Goal: Task Accomplishment & Management: Manage account settings

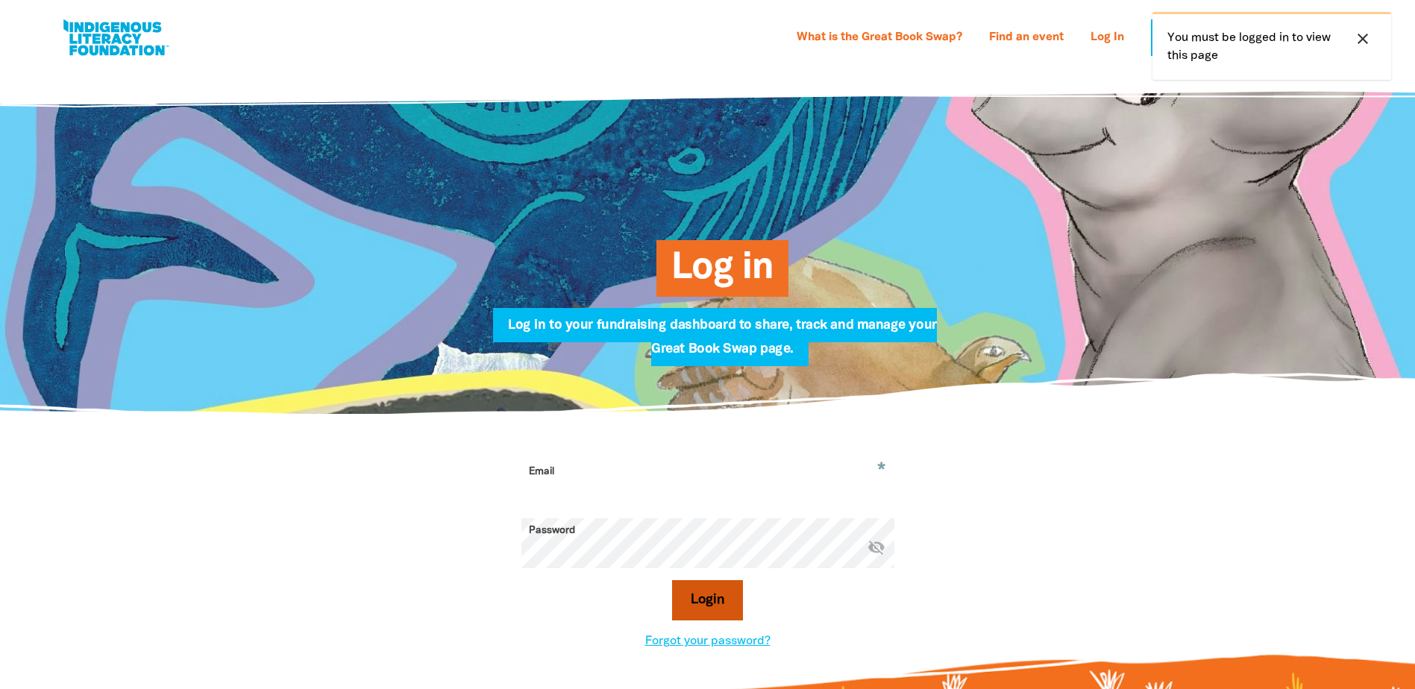
type input "[EMAIL_ADDRESS][DOMAIN_NAME]"
click at [713, 595] on button "Login" at bounding box center [707, 600] width 71 height 40
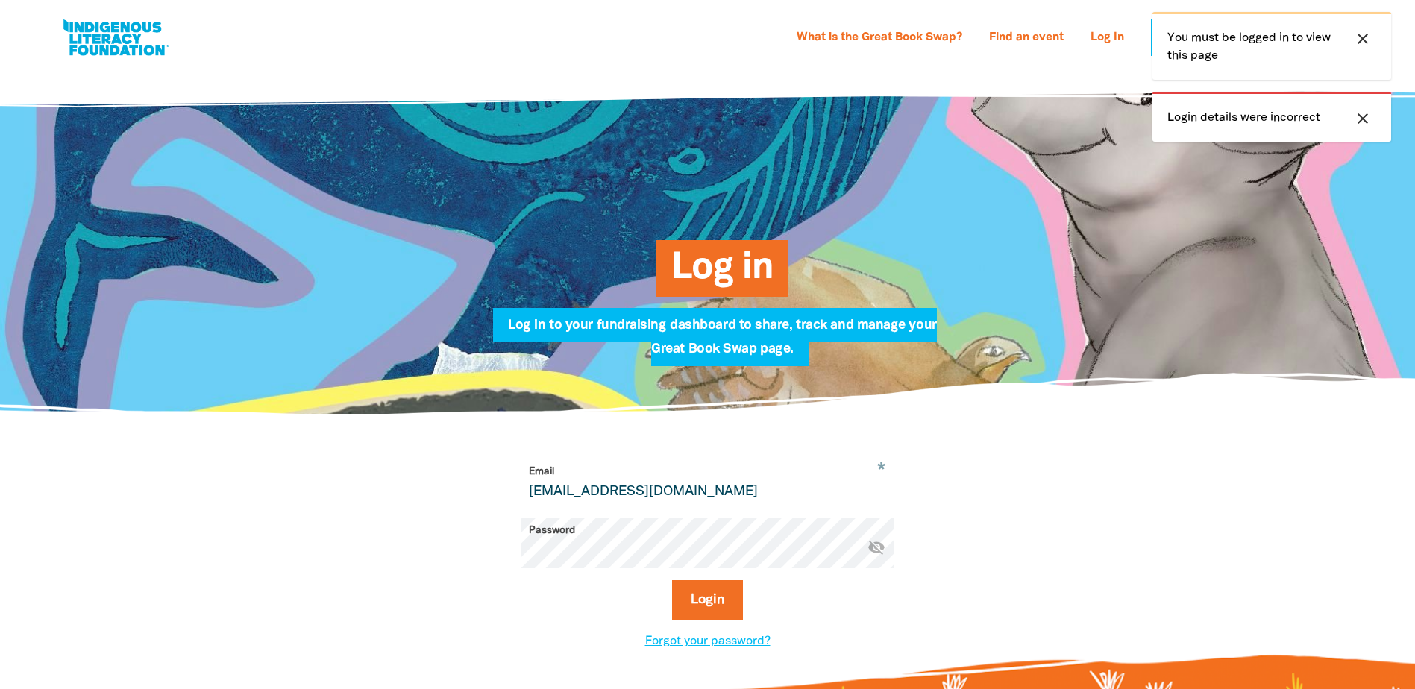
drag, startPoint x: 1362, startPoint y: 119, endPoint x: 1370, endPoint y: 63, distance: 57.2
click at [1365, 119] on icon "close" at bounding box center [1363, 119] width 18 height 18
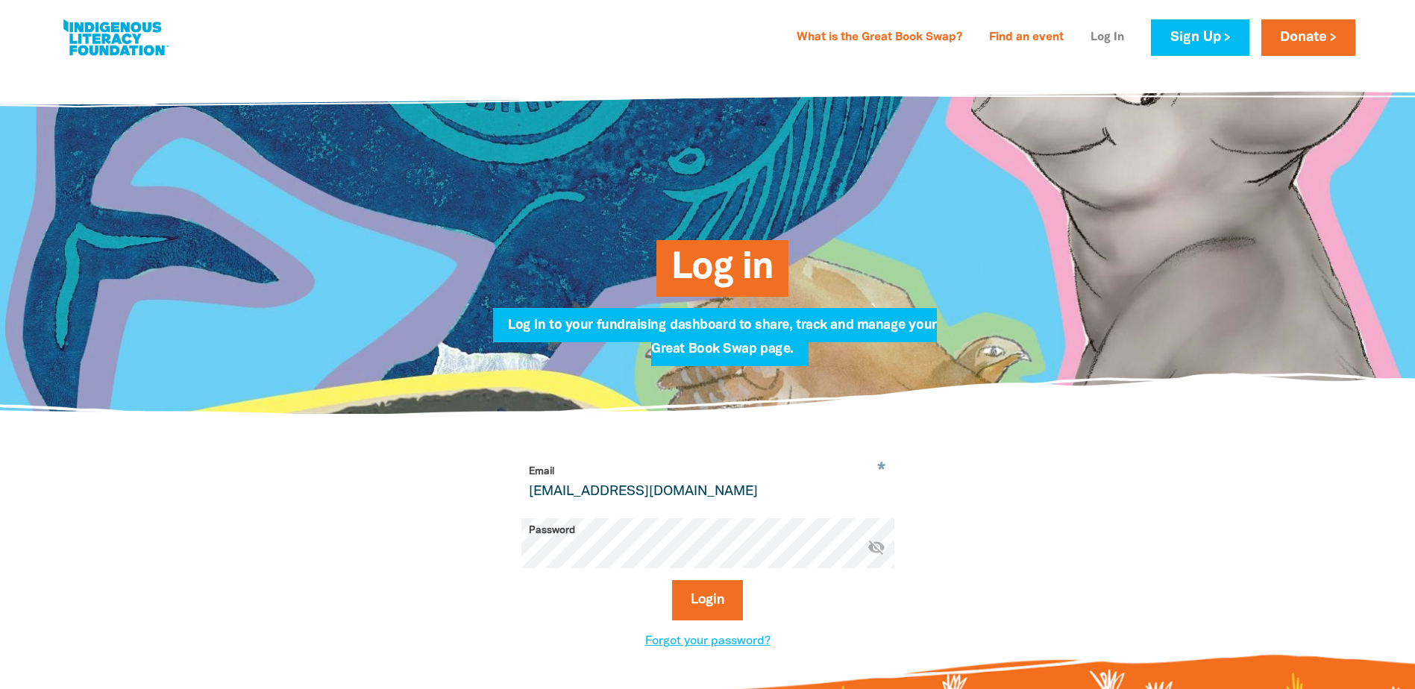
click at [1094, 39] on link "Log In" at bounding box center [1107, 38] width 51 height 24
click at [724, 647] on link "Forgot your password?" at bounding box center [707, 641] width 125 height 10
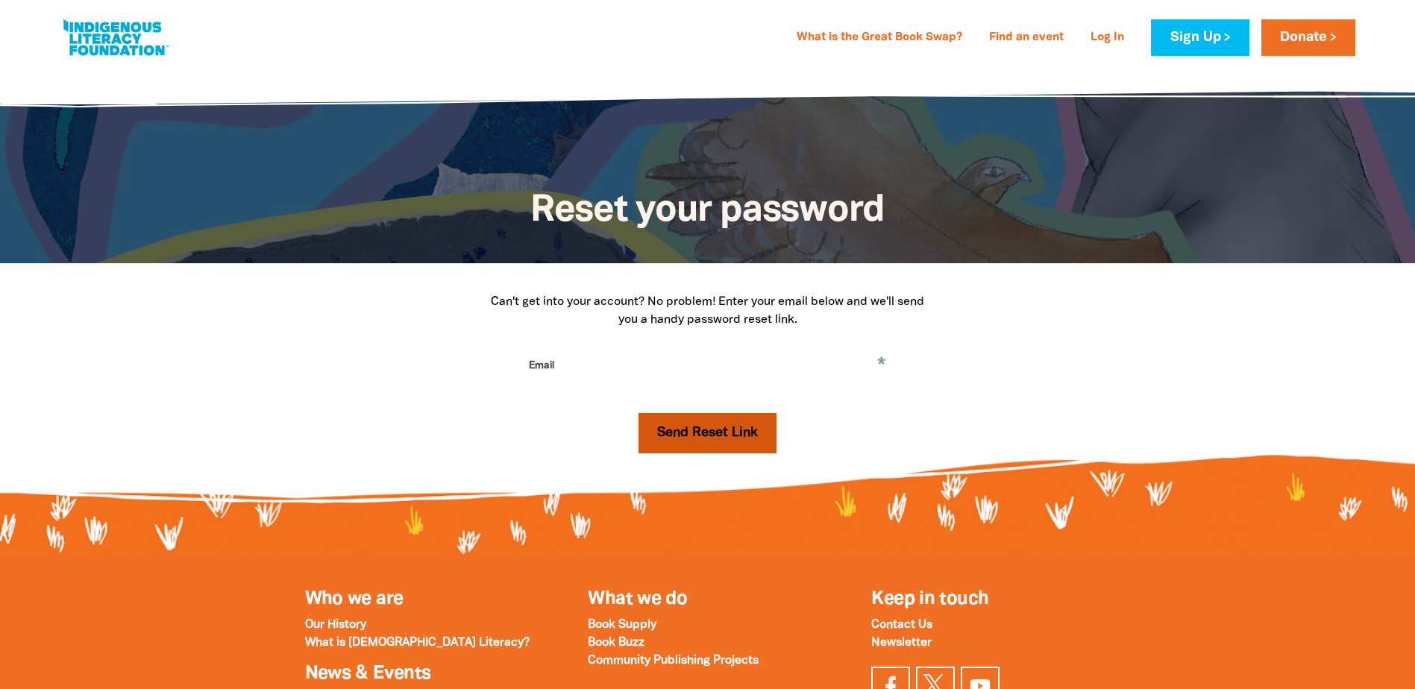
click at [710, 429] on button "Send Reset Link" at bounding box center [708, 433] width 138 height 40
click at [842, 369] on input "Email" at bounding box center [707, 377] width 373 height 47
type input "[EMAIL_ADDRESS][DOMAIN_NAME]"
click at [714, 432] on button "Send Reset Link" at bounding box center [708, 433] width 138 height 40
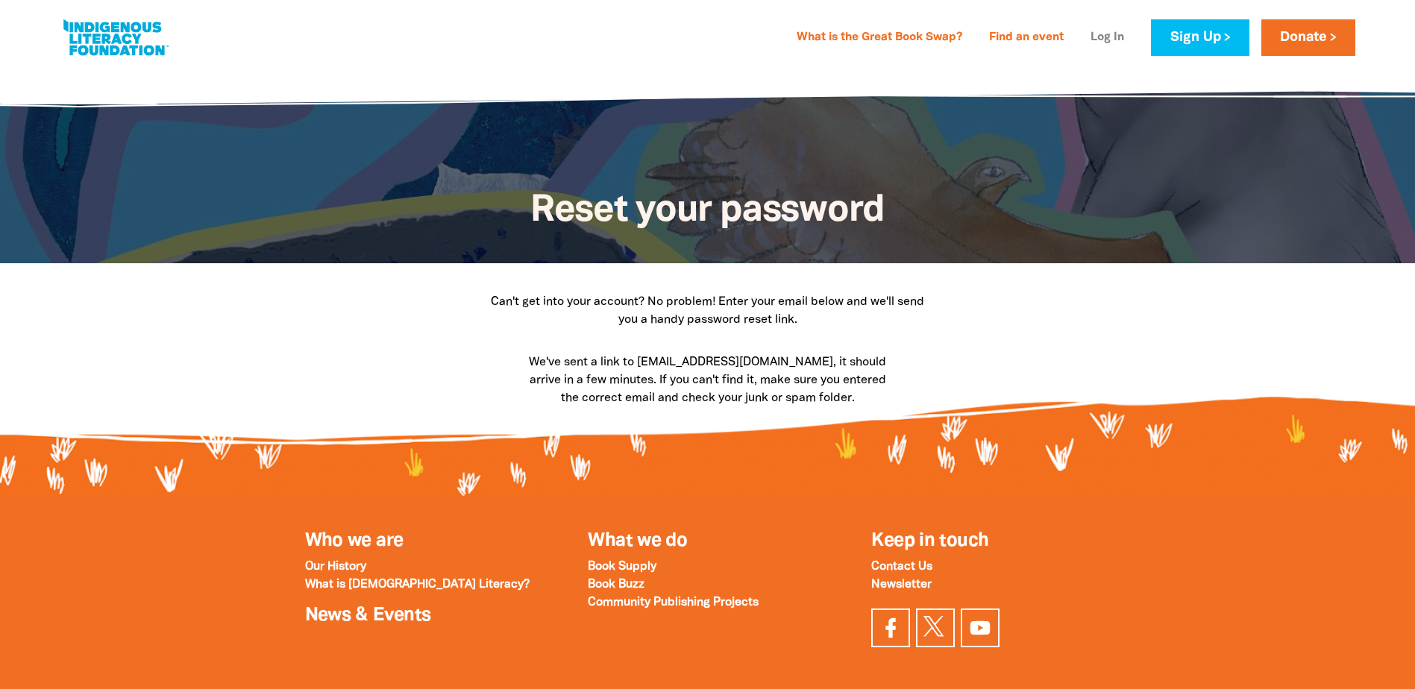
click at [1105, 35] on link "Log In" at bounding box center [1107, 38] width 51 height 24
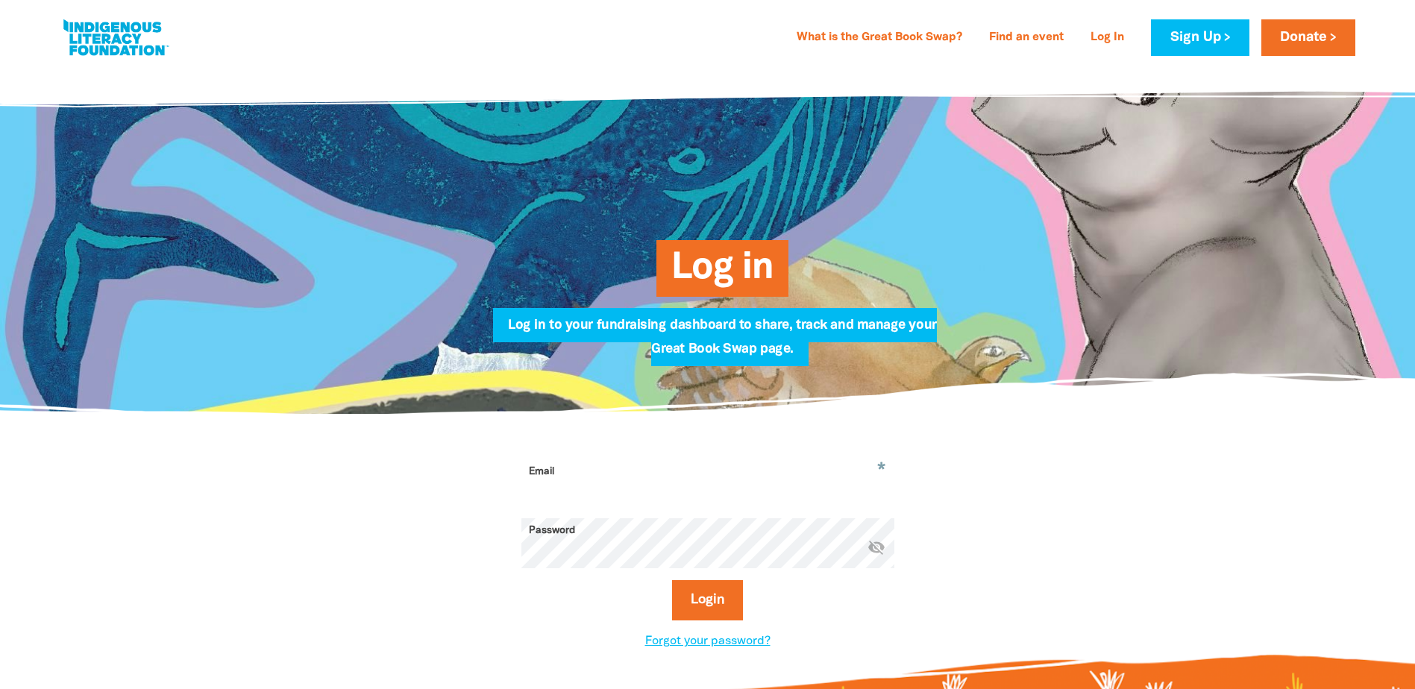
type input "[EMAIL_ADDRESS][DOMAIN_NAME]"
click at [720, 647] on link "Forgot your password?" at bounding box center [707, 641] width 125 height 10
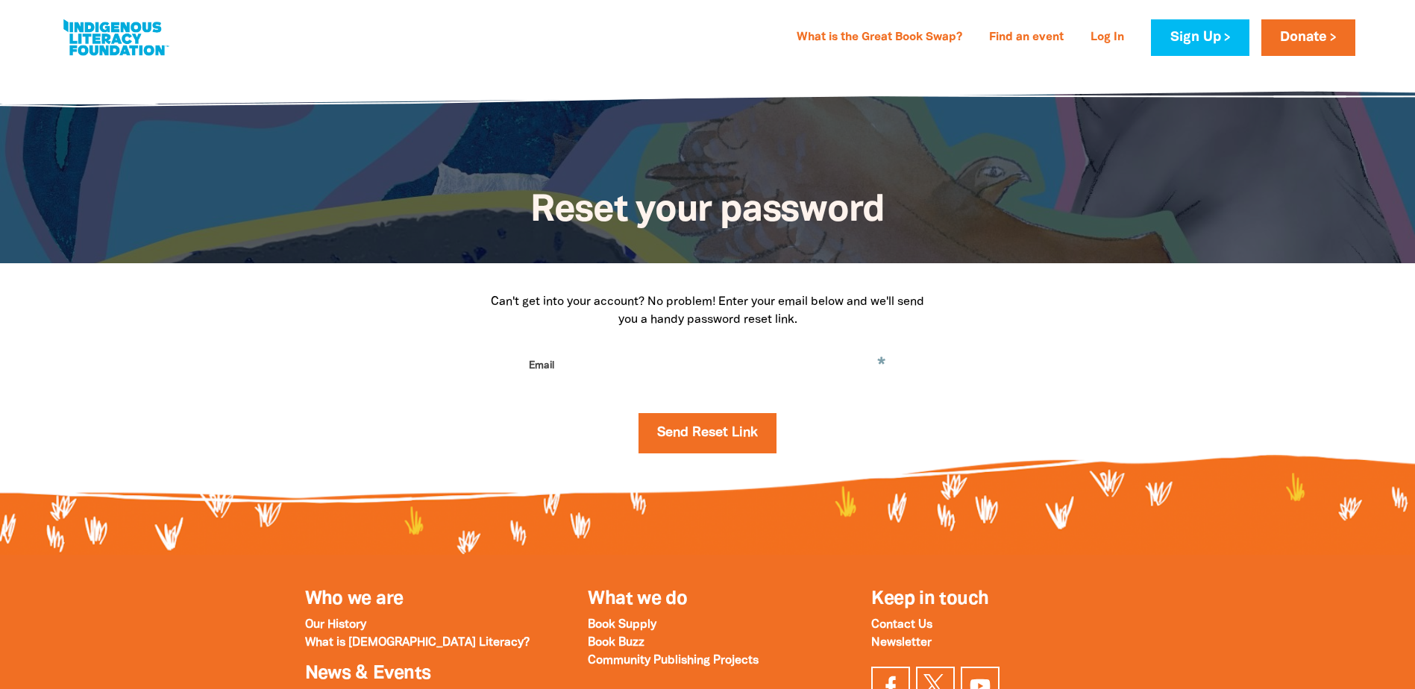
click at [570, 371] on input "Email" at bounding box center [707, 377] width 373 height 47
type input "[PERSON_NAME][EMAIL_ADDRESS][PERSON_NAME][DOMAIN_NAME]"
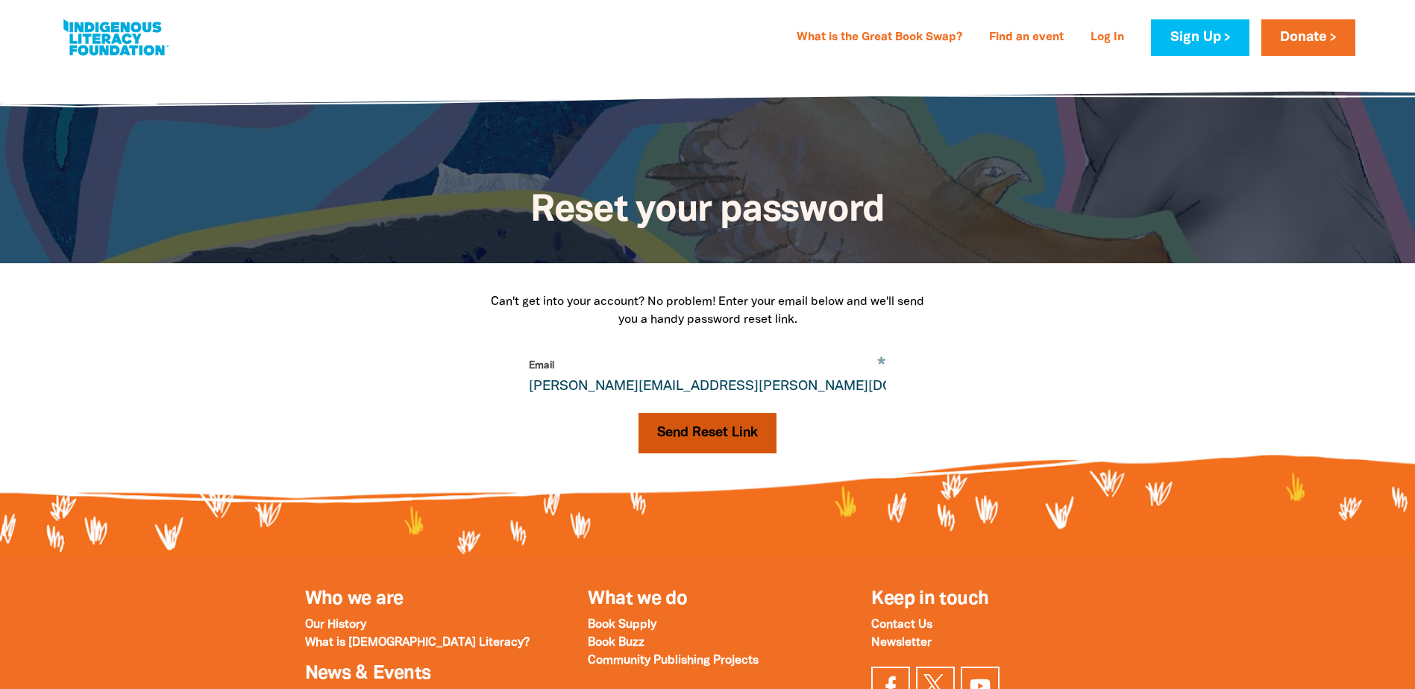
click at [730, 445] on button "Send Reset Link" at bounding box center [708, 433] width 138 height 40
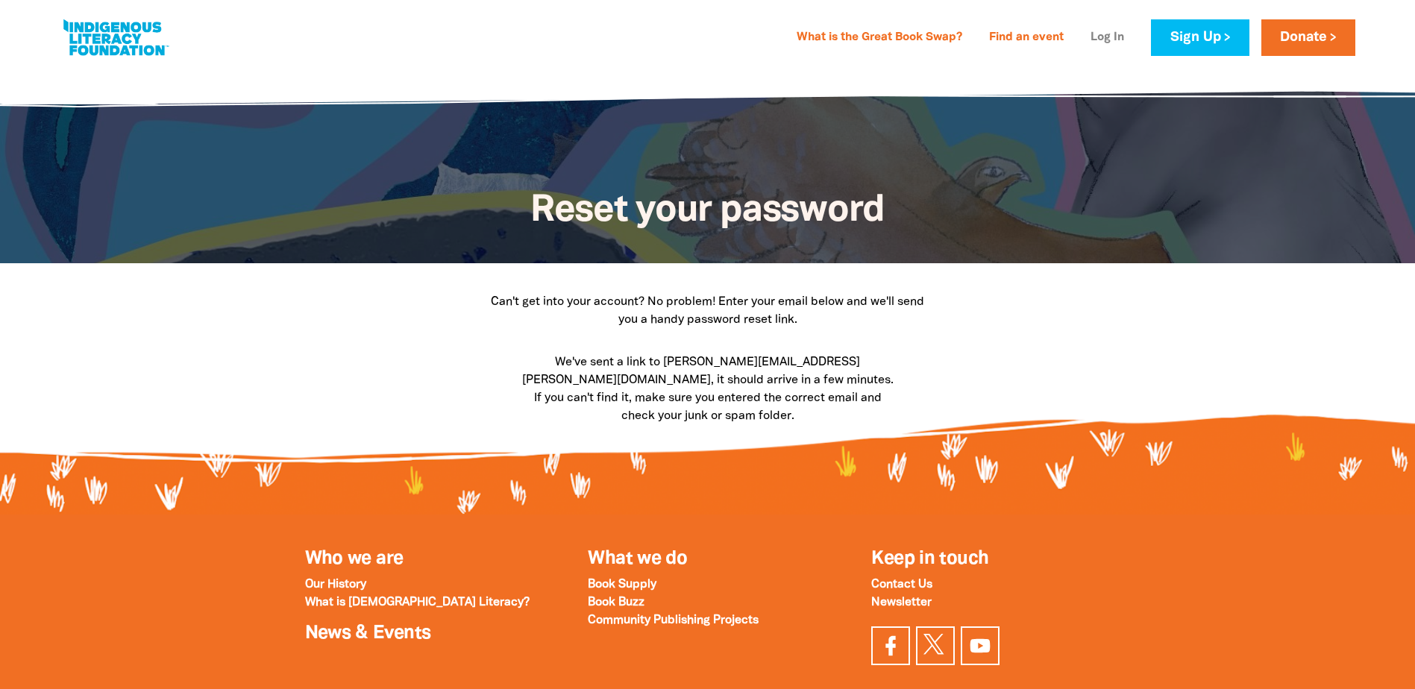
click at [1105, 37] on link "Log In" at bounding box center [1107, 38] width 51 height 24
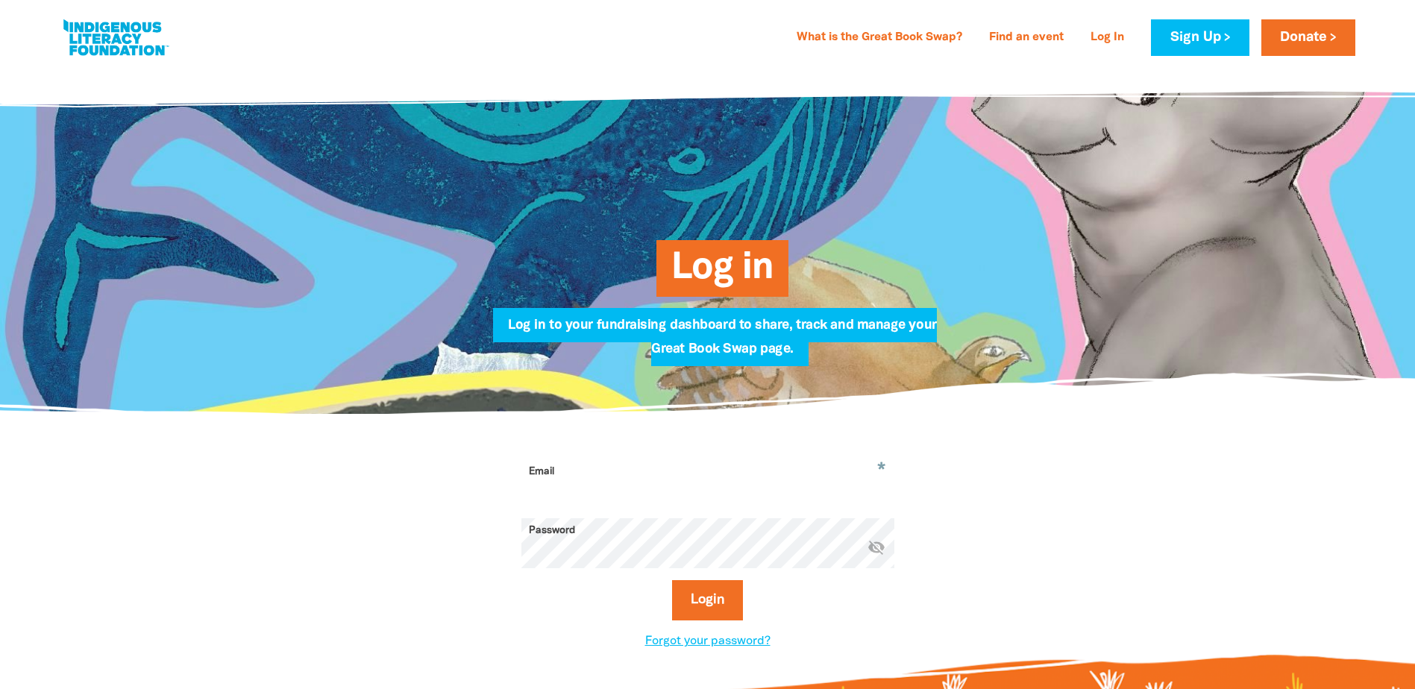
type input "[EMAIL_ADDRESS][DOMAIN_NAME]"
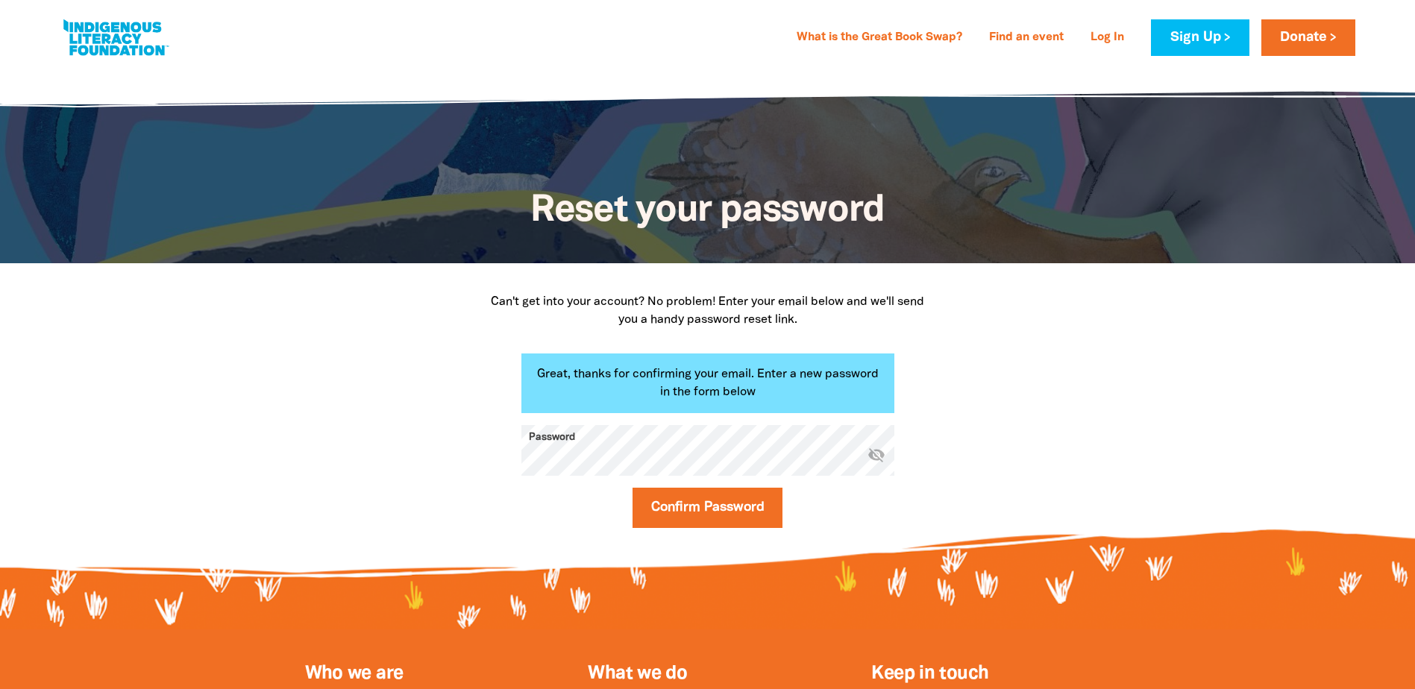
click at [873, 458] on icon "visibility_off" at bounding box center [877, 454] width 18 height 18
click at [766, 512] on button "Confirm Password" at bounding box center [708, 508] width 151 height 40
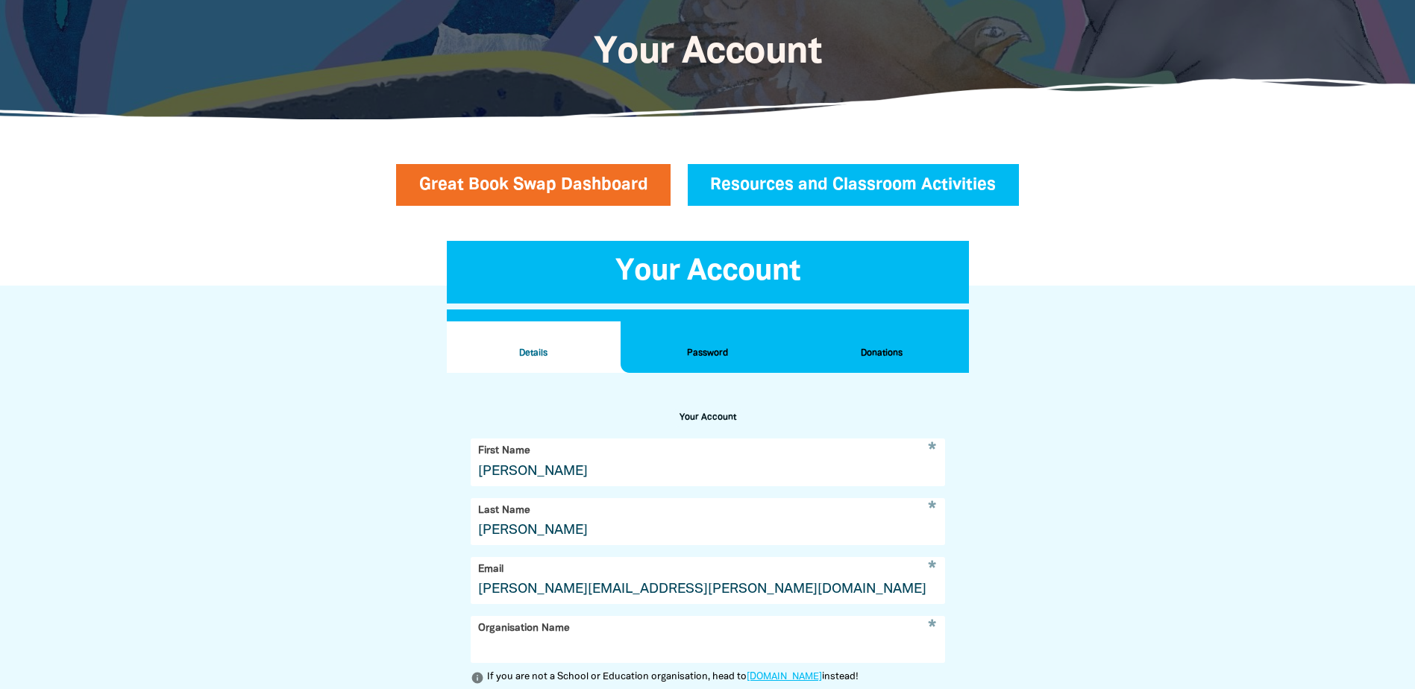
scroll to position [61, 0]
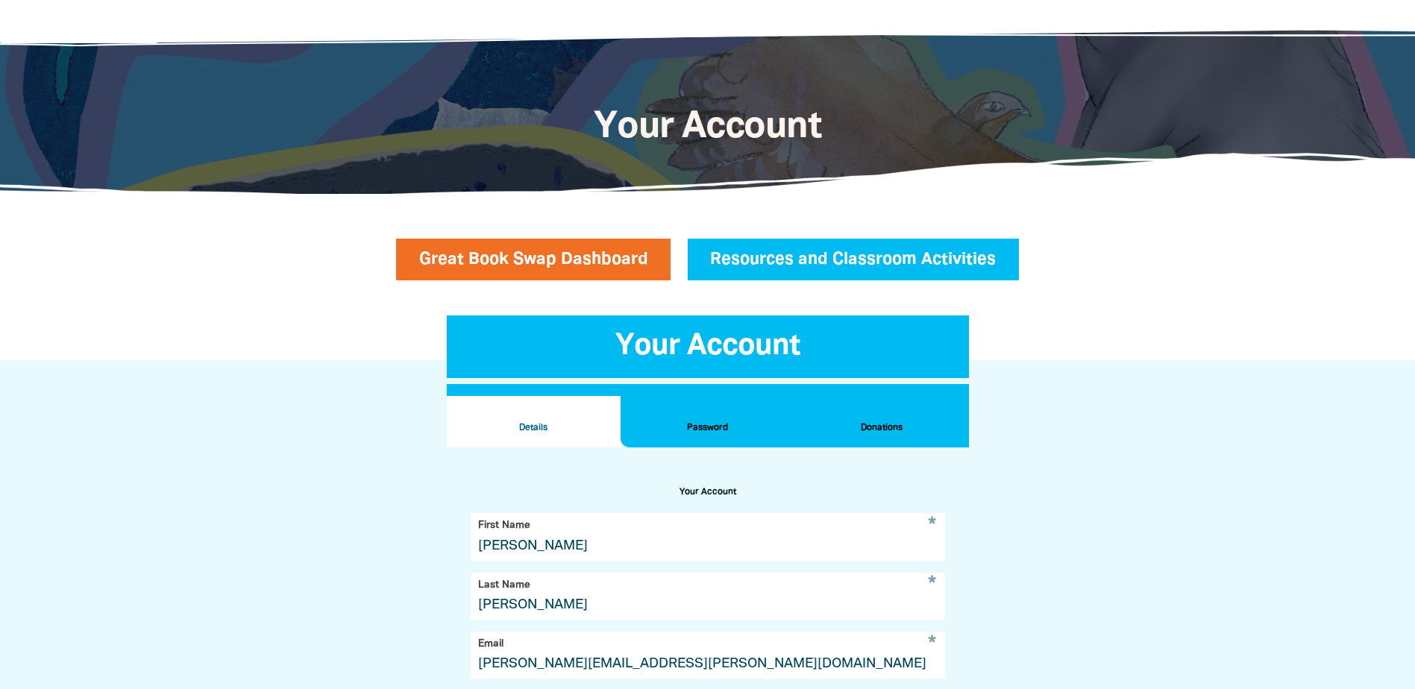
click at [716, 427] on h2 "Password" at bounding box center [708, 428] width 150 height 16
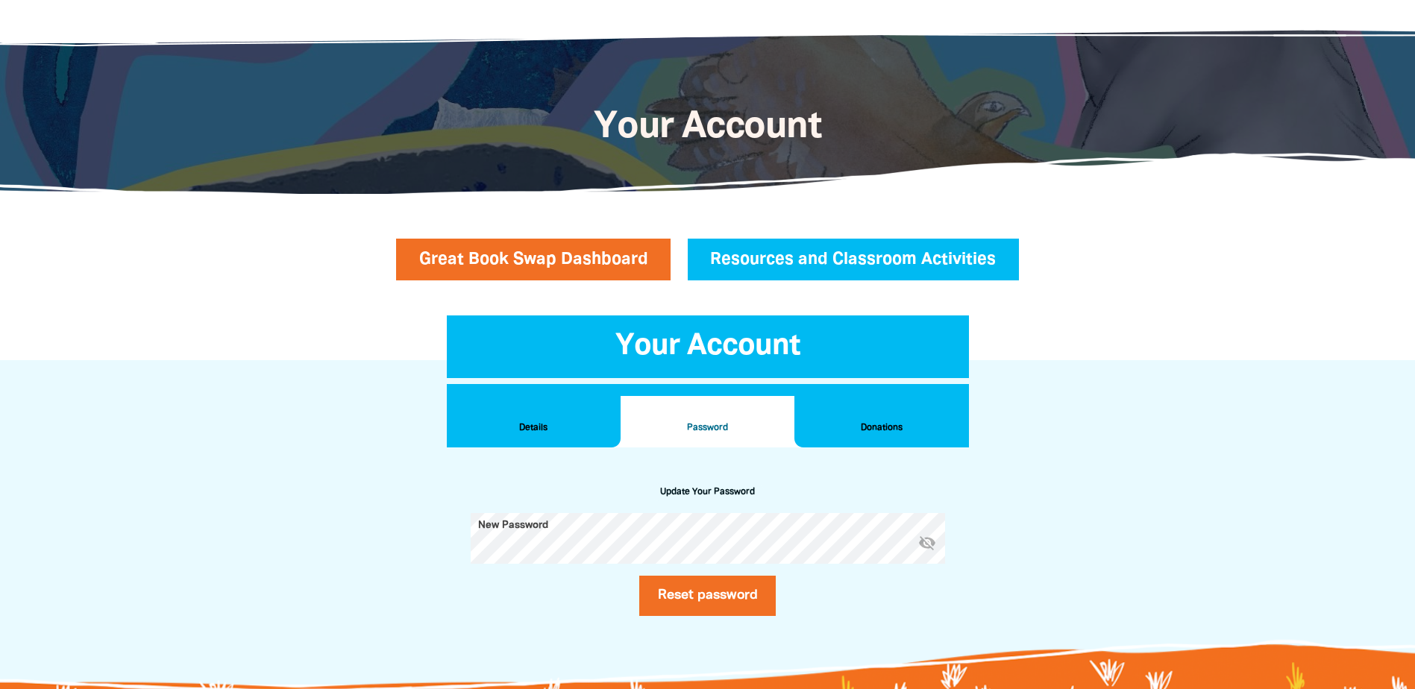
click at [901, 422] on h2 "Donations" at bounding box center [881, 428] width 150 height 16
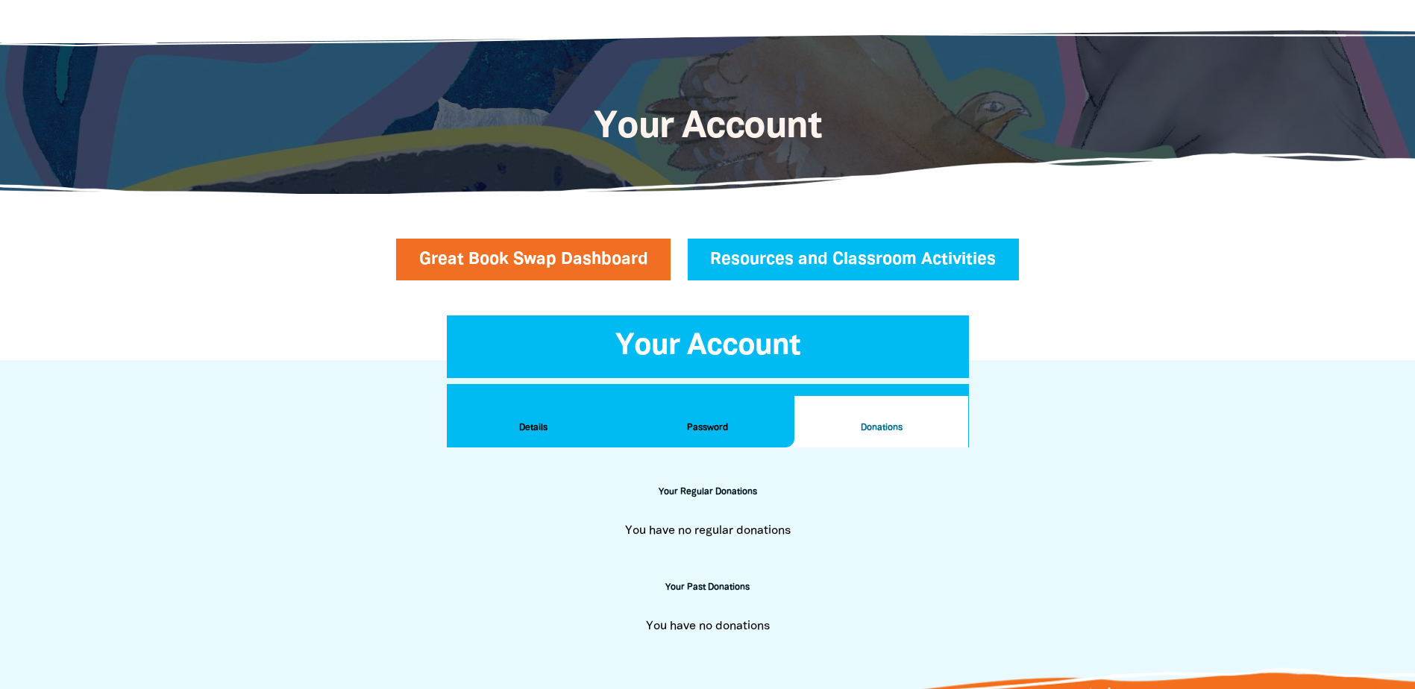
click at [525, 422] on h2 "Details" at bounding box center [534, 428] width 150 height 16
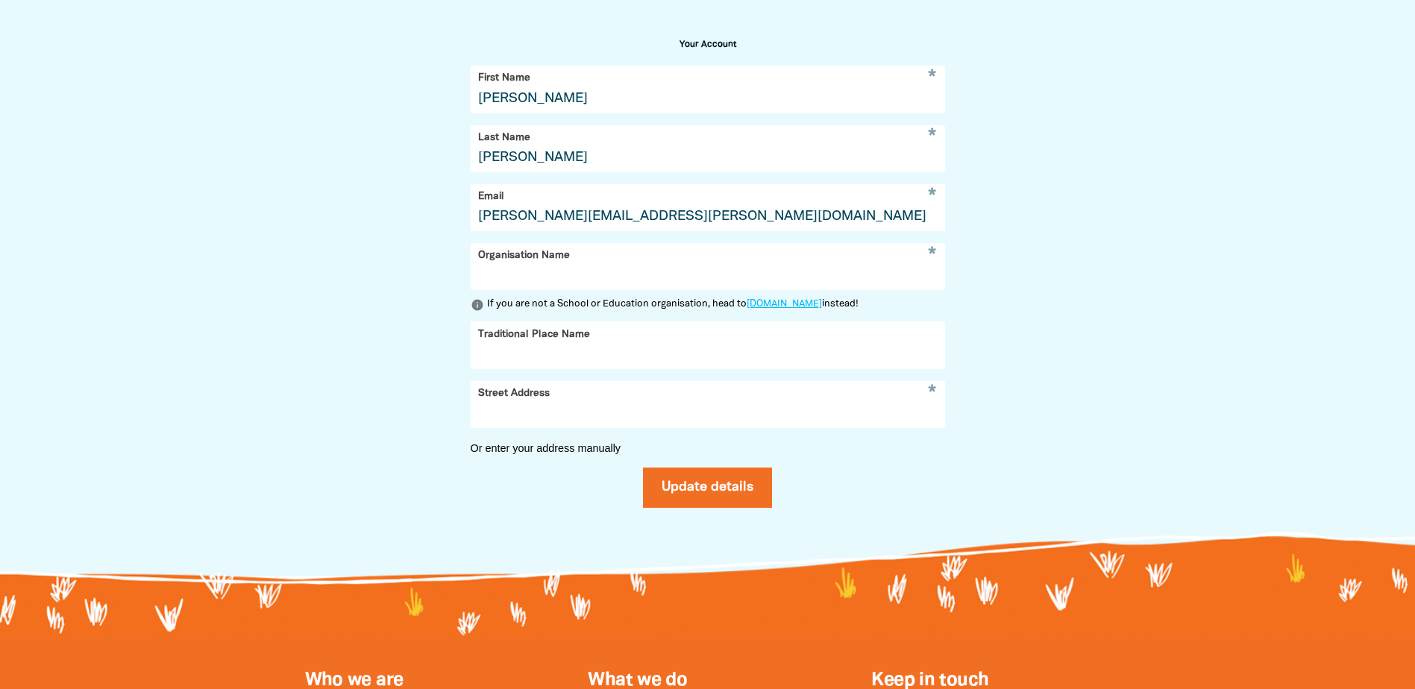
scroll to position [136, 0]
